Goal: Task Accomplishment & Management: Complete application form

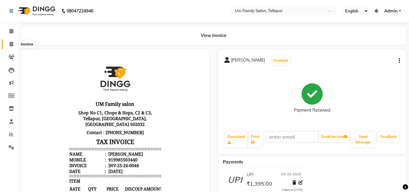
click at [13, 43] on icon at bounding box center [11, 44] width 3 height 5
select select "service"
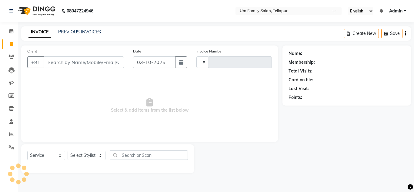
type input "0049"
select select "5102"
click at [55, 60] on input "Client" at bounding box center [84, 62] width 80 height 12
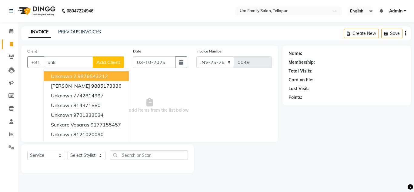
click at [62, 74] on span "Unknown 2" at bounding box center [63, 76] width 25 height 6
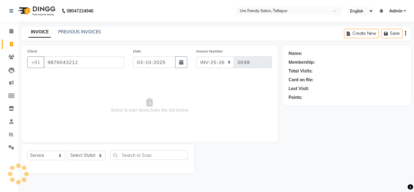
type input "9876543212"
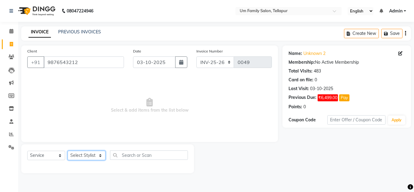
click at [82, 155] on select "Select Stylist Akash K. SAI pandu [PERSON_NAME]" at bounding box center [87, 155] width 38 height 9
select select "50956"
click at [68, 151] on select "Select Stylist Akash K. SAI pandu [PERSON_NAME]" at bounding box center [87, 155] width 38 height 9
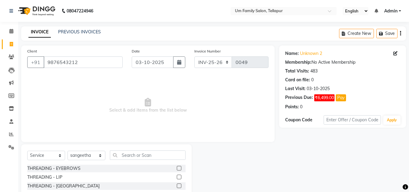
click at [177, 167] on label at bounding box center [179, 168] width 5 height 5
click at [177, 167] on input "checkbox" at bounding box center [179, 168] width 4 height 4
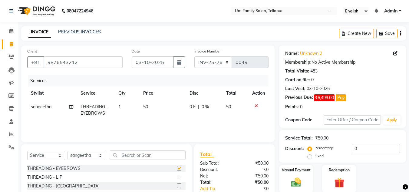
checkbox input "false"
click at [177, 177] on label at bounding box center [179, 176] width 5 height 5
click at [177, 177] on input "checkbox" at bounding box center [179, 177] width 4 height 4
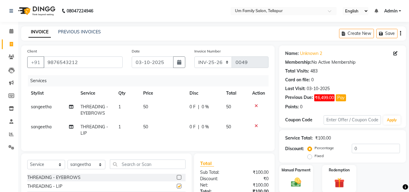
checkbox input "false"
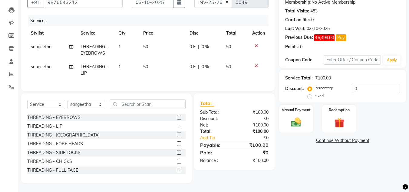
scroll to position [63, 0]
click at [295, 116] on img at bounding box center [296, 122] width 17 height 12
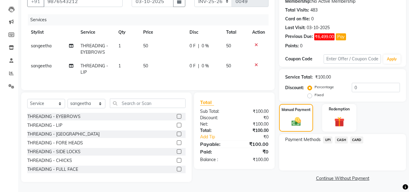
click at [328, 137] on span "UPI" at bounding box center [327, 139] width 9 height 7
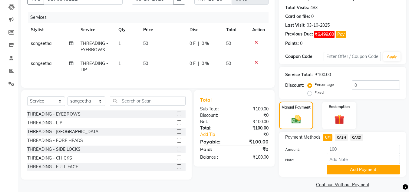
scroll to position [70, 0]
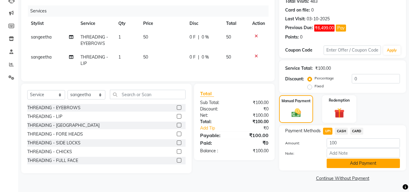
click at [359, 162] on button "Add Payment" at bounding box center [363, 162] width 73 height 9
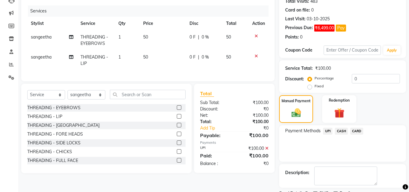
scroll to position [95, 0]
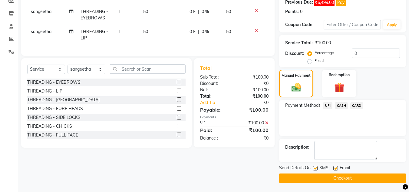
click at [355, 180] on button "Checkout" at bounding box center [342, 177] width 127 height 9
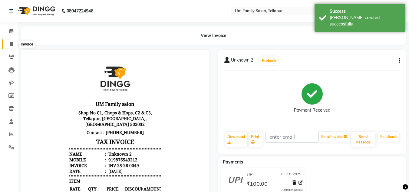
click at [12, 45] on icon at bounding box center [11, 44] width 3 height 5
select select "service"
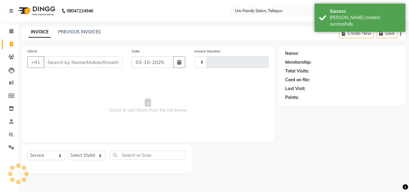
type input "0050"
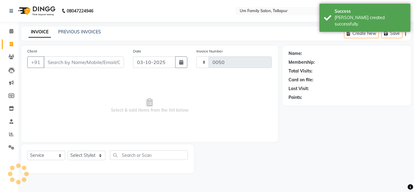
select select "5102"
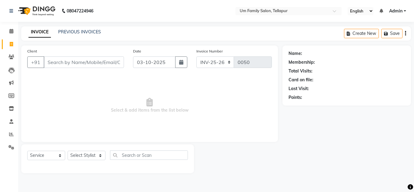
click at [47, 65] on input "Client" at bounding box center [84, 62] width 80 height 12
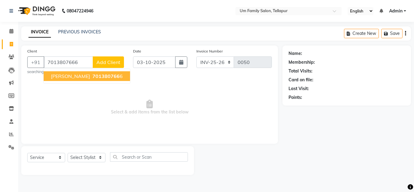
type input "7013807666"
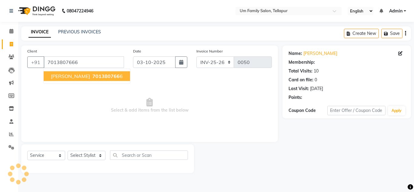
select select "1: Object"
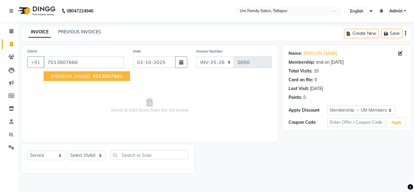
click at [74, 73] on button "[PERSON_NAME] 701380766 6" at bounding box center [87, 76] width 86 height 10
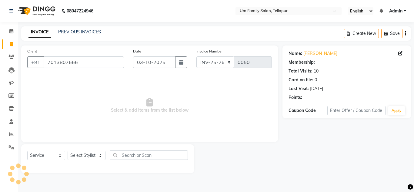
select select "1: Object"
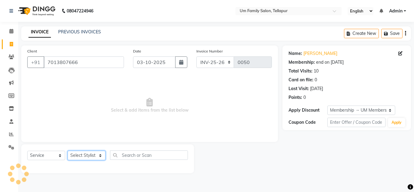
click at [87, 154] on select "Select Stylist Akash K. SAI pandu [PERSON_NAME]" at bounding box center [87, 155] width 38 height 9
select select "50956"
click at [68, 151] on select "Select Stylist Akash K. SAI pandu [PERSON_NAME]" at bounding box center [87, 155] width 38 height 9
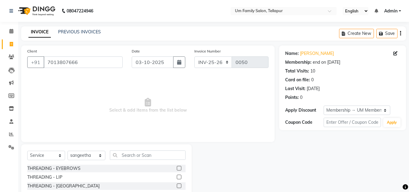
click at [177, 168] on label at bounding box center [179, 168] width 5 height 5
click at [177, 168] on input "checkbox" at bounding box center [179, 168] width 4 height 4
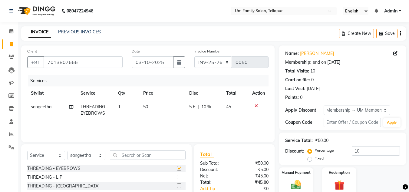
checkbox input "false"
click at [177, 176] on label at bounding box center [179, 177] width 5 height 5
click at [177, 176] on input "checkbox" at bounding box center [179, 178] width 4 height 4
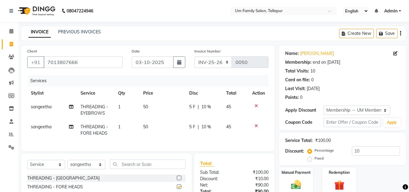
checkbox input "false"
click at [300, 182] on img at bounding box center [296, 184] width 17 height 12
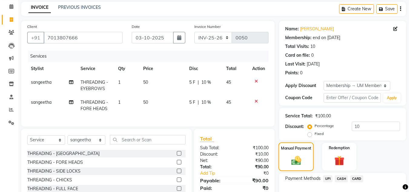
scroll to position [27, 0]
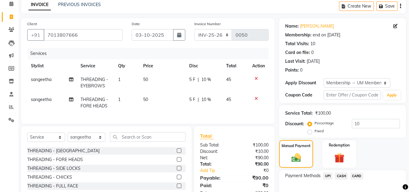
click at [328, 177] on span "UPI" at bounding box center [327, 175] width 9 height 7
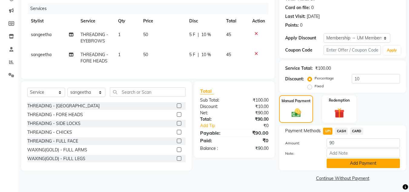
click at [360, 164] on button "Add Payment" at bounding box center [363, 162] width 73 height 9
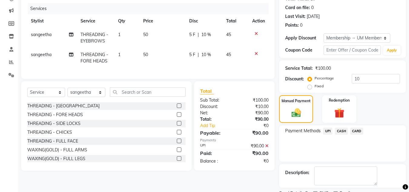
scroll to position [98, 0]
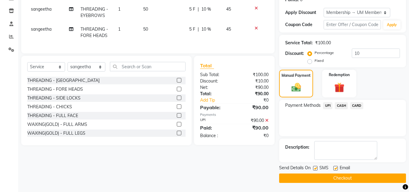
click at [335, 177] on button "Checkout" at bounding box center [342, 177] width 127 height 9
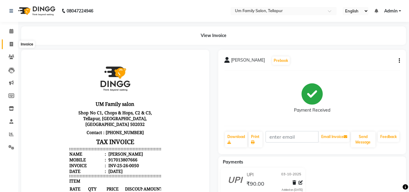
click at [10, 44] on icon at bounding box center [11, 44] width 3 height 5
select select "service"
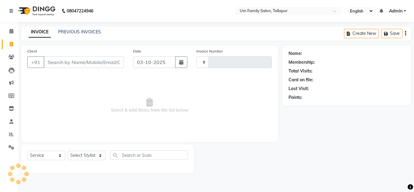
type input "0051"
select select "5102"
